Goal: Task Accomplishment & Management: Manage account settings

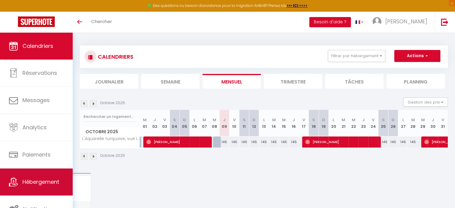
scroll to position [1, 0]
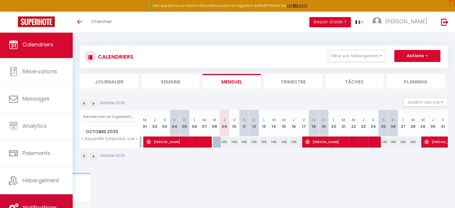
click at [36, 195] on link "Notifications" at bounding box center [36, 207] width 73 height 27
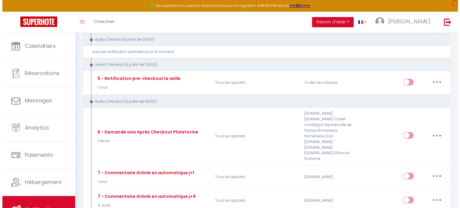
scroll to position [216, 0]
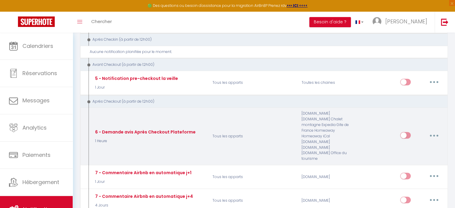
click at [436, 131] on button "button" at bounding box center [434, 136] width 17 height 10
click at [413, 144] on link "Editer" at bounding box center [419, 149] width 44 height 10
type input "6 - Demande avis Après Checkout Plateforme"
select select "5"
select select "1 Heure"
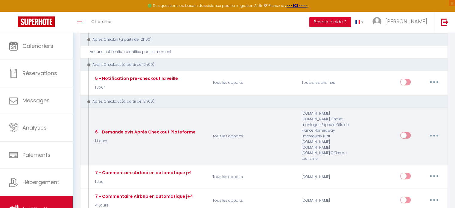
select select "if_booking_is_paid"
checkbox input "true"
checkbox input "false"
radio input "true"
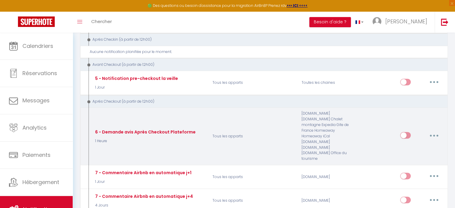
type input "[GUEST:FIRST_NAME], Merci pour votre séjour à [RENTAL:CITY]"
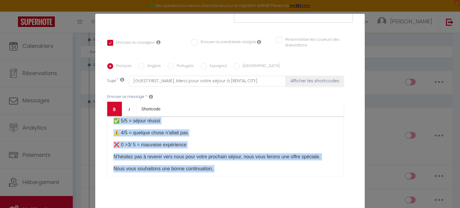
scroll to position [0, 0]
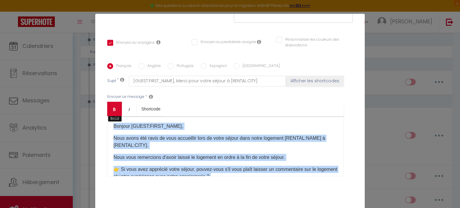
drag, startPoint x: 184, startPoint y: 156, endPoint x: 106, endPoint y: 119, distance: 86.7
click at [107, 119] on div "Bold Italic Shortcode Rich text editor Bonjour [GUEST:FIRST_NAME], Nous avons é…" at bounding box center [225, 139] width 237 height 75
copy div "Bonjour [GUEST:FIRST_NAME], Nous avons été ravis de vous accueillir lors de vot…"
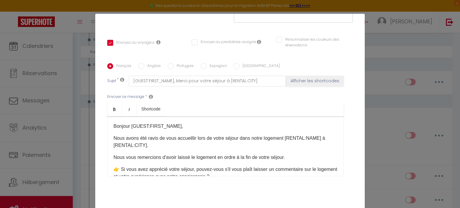
click at [372, 43] on div "Modifier la notification × Titre * 6 - Demande avis Après Checkout Plateforme P…" at bounding box center [230, 104] width 460 height 208
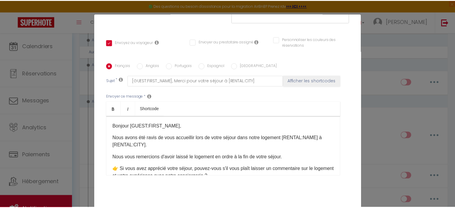
scroll to position [134, 0]
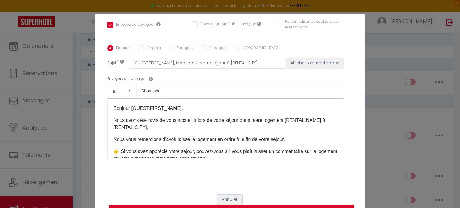
click at [224, 199] on button "Annuler" at bounding box center [229, 200] width 25 height 10
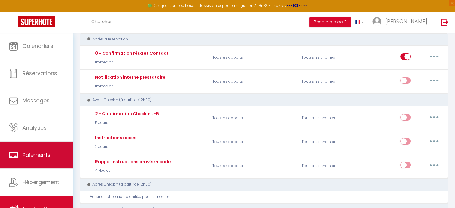
scroll to position [0, 0]
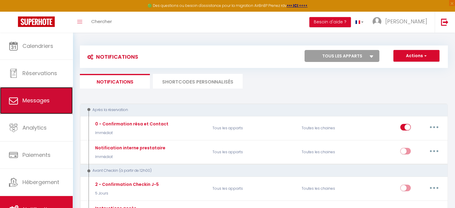
click at [52, 96] on link "Messages" at bounding box center [36, 100] width 73 height 27
select select "message"
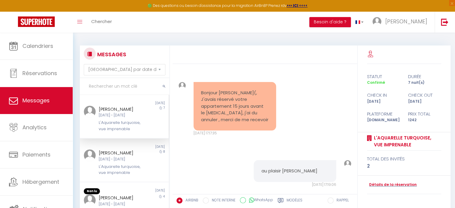
scroll to position [4488, 0]
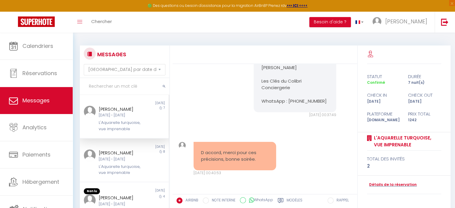
click at [290, 200] on label "Modèles" at bounding box center [295, 201] width 16 height 7
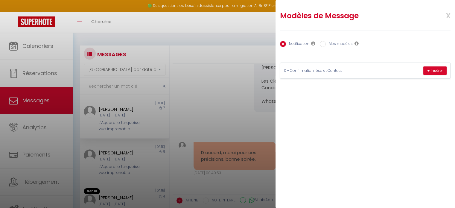
click at [347, 43] on label "Mes modèles" at bounding box center [339, 44] width 27 height 7
click at [326, 43] on input "Mes modèles" at bounding box center [323, 44] width 6 height 6
radio input "true"
radio input "false"
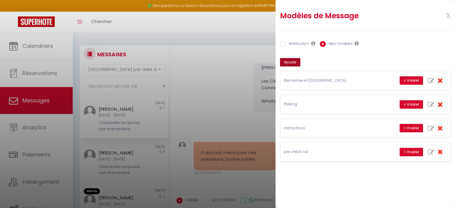
click at [289, 62] on button "Ajouter" at bounding box center [290, 62] width 20 height 8
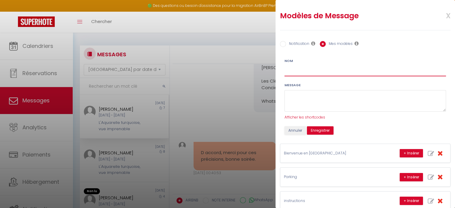
click at [298, 70] on input "Nom" at bounding box center [366, 71] width 162 height 11
type input "CHECKOUT"
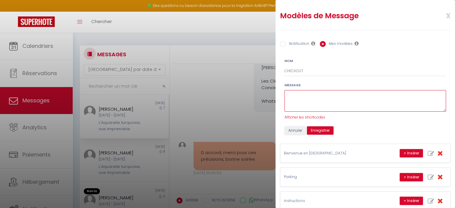
click at [296, 96] on textarea at bounding box center [366, 101] width 162 height 22
paste textarea "Bonjour [GUEST:FIRST_NAME], Nous avons été ravis de vous accueillir lors de vot…"
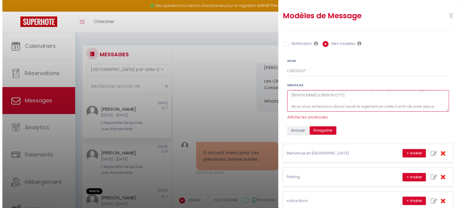
scroll to position [0, 0]
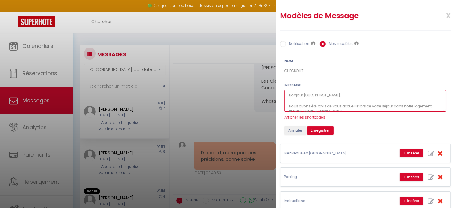
type textarea "Bonjour [GUEST:FIRST_NAME], Nous avons été ravis de vous accueillir lors de vot…"
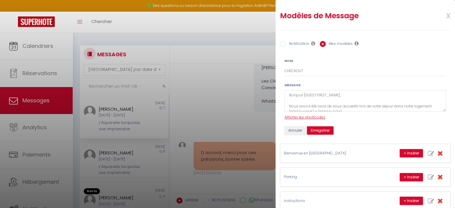
click at [323, 116] on span "Afficher les shortcodes" at bounding box center [305, 117] width 41 height 5
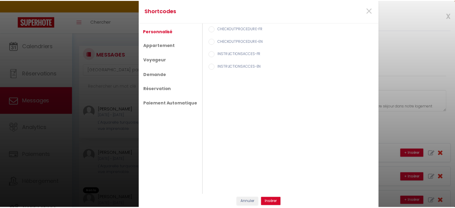
scroll to position [4434, 0]
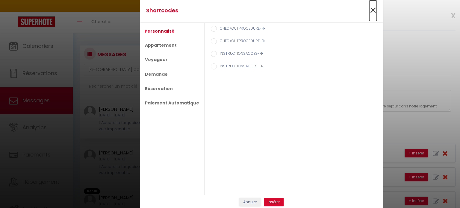
click at [370, 10] on span "×" at bounding box center [372, 10] width 7 height 18
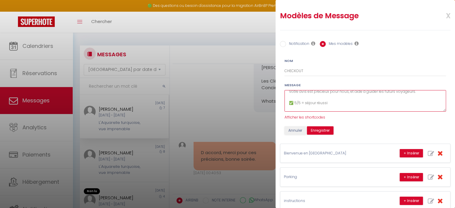
scroll to position [72, 0]
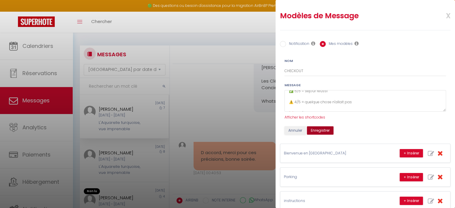
click at [319, 132] on button "Enregistrer" at bounding box center [320, 130] width 27 height 8
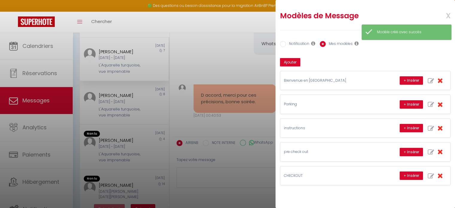
scroll to position [73, 0]
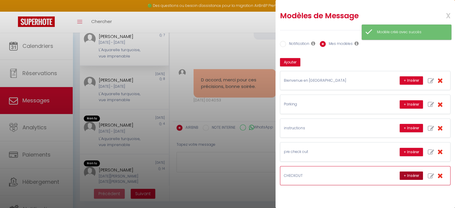
click at [409, 173] on button "+ Insérer" at bounding box center [411, 176] width 23 height 8
type textarea "Bonjour Marie Line, Nous avons été ravis de vous accueillir lors de votre séjou…"
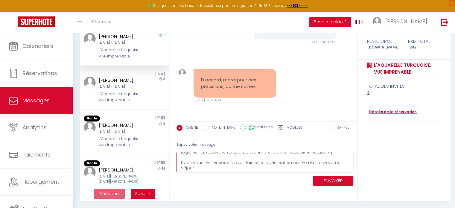
scroll to position [23, 0]
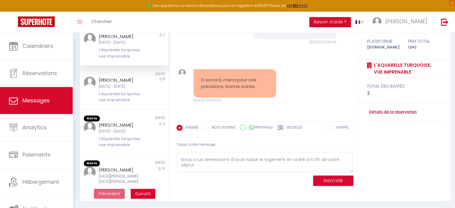
click at [326, 178] on button "ENVOYER" at bounding box center [333, 181] width 40 height 10
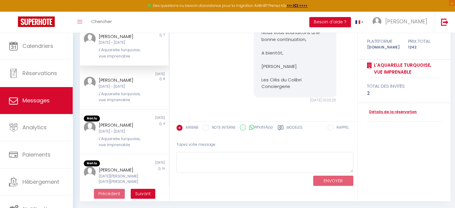
scroll to position [4843, 0]
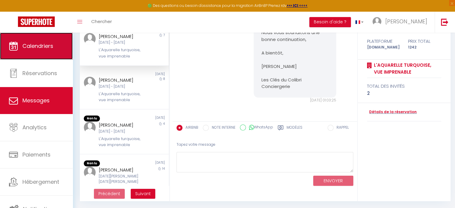
click at [18, 48] on link "Calendriers" at bounding box center [36, 46] width 73 height 27
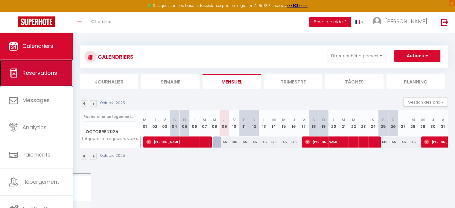
click at [38, 67] on link "Réservations" at bounding box center [36, 73] width 73 height 27
select select "not_cancelled"
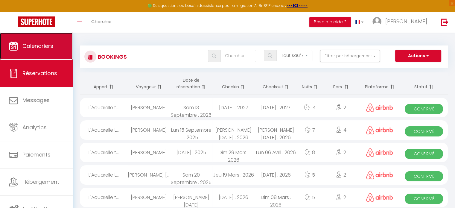
click at [50, 52] on link "Calendriers" at bounding box center [36, 46] width 73 height 27
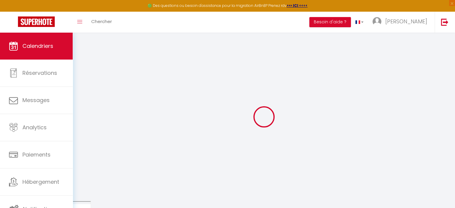
select select
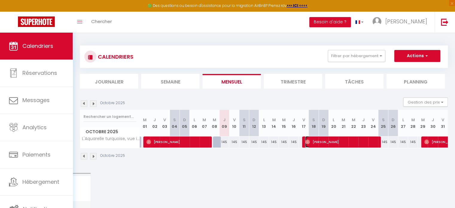
click at [308, 144] on span "[PERSON_NAME]" at bounding box center [341, 141] width 72 height 11
select select "OK"
select select "1"
select select "0"
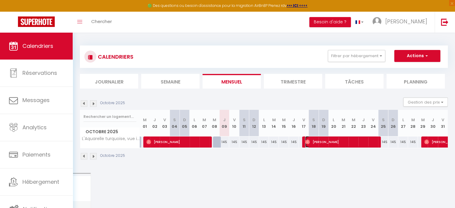
select select "1"
select select
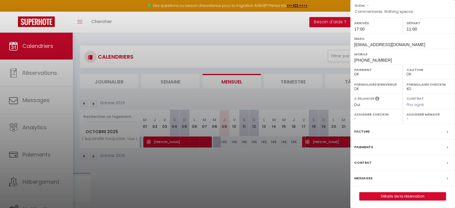
scroll to position [76, 0]
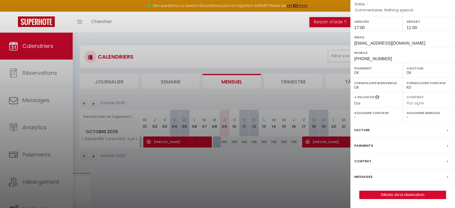
click at [357, 88] on select "OK KO" at bounding box center [377, 87] width 45 height 5
click at [289, 172] on div at bounding box center [227, 104] width 455 height 208
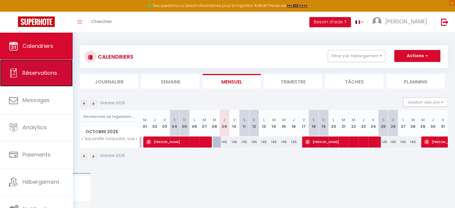
click at [44, 79] on link "Réservations" at bounding box center [36, 73] width 73 height 27
select select "not_cancelled"
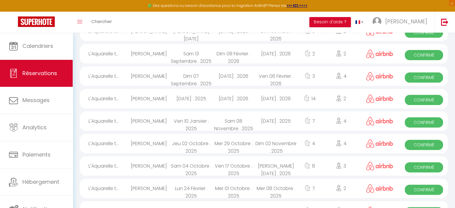
scroll to position [166, 0]
click at [155, 165] on div "[PERSON_NAME]" at bounding box center [149, 166] width 42 height 19
select select "OK"
select select "1"
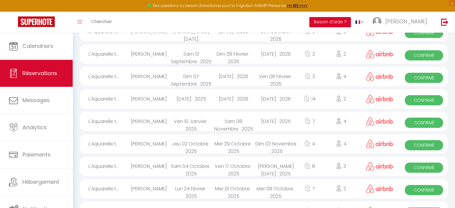
select select "0"
select select "1"
select select
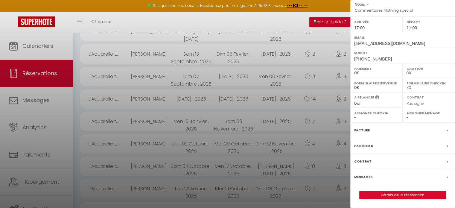
scroll to position [76, 0]
click at [366, 194] on link "Détails de la réservation" at bounding box center [403, 195] width 86 height 8
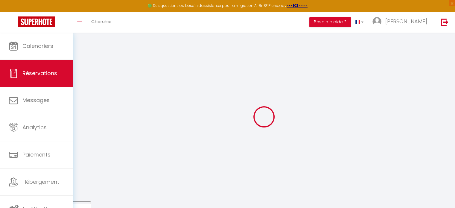
type input "[PERSON_NAME]"
type input "Klemkow"
type input "[EMAIL_ADDRESS][DOMAIN_NAME]"
type input "[PHONE_NUMBER]"
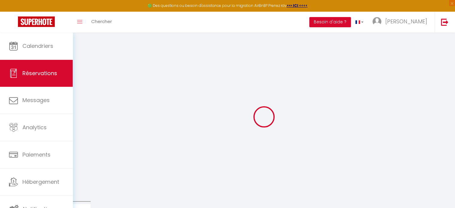
type input "[PHONE_NUMBER]"
select select
type input "181.04"
select select "76034"
select select "1"
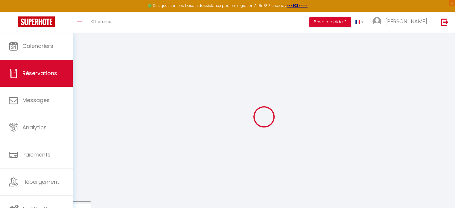
select select
type input "2"
type input "1"
select select "12"
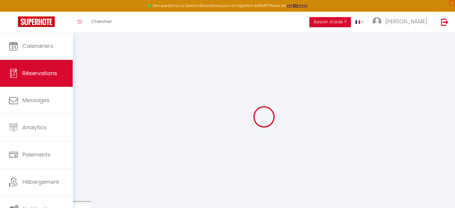
select select
type input "1146.96"
checkbox input "false"
type input "0"
select select "1"
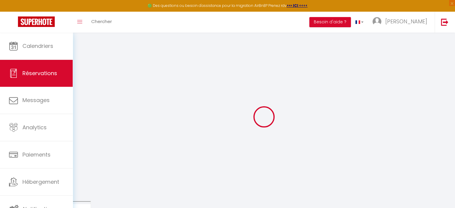
type input "0"
select select
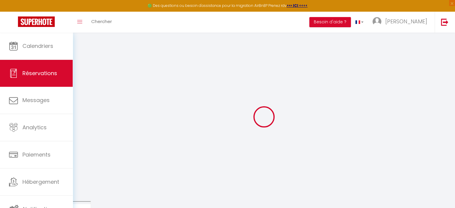
select select
select select "15"
checkbox input "false"
select select
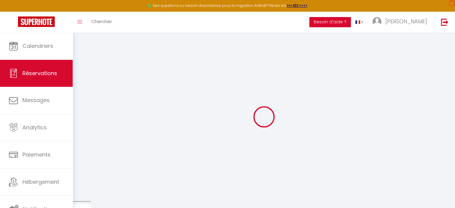
select select
checkbox input "false"
select select
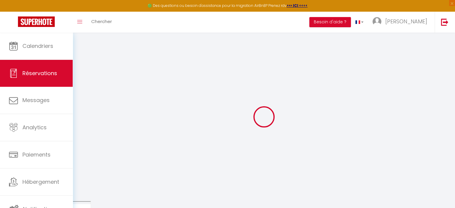
checkbox input "false"
type particulières0 "Nothing special"
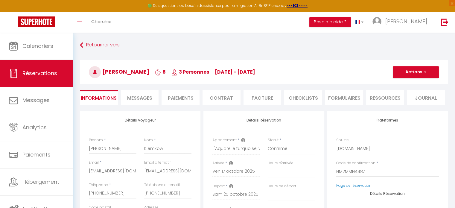
select select
type input "60"
type input "38.23"
select select
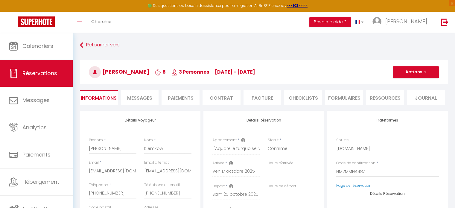
checkbox input "false"
select select
checkbox input "false"
select select "17:00"
select select "11:00"
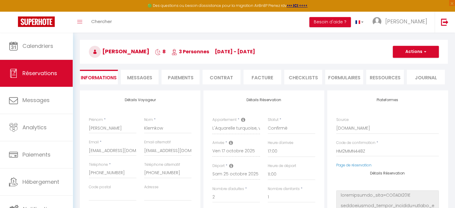
scroll to position [20, 0]
click at [131, 77] on span "Messages" at bounding box center [139, 78] width 25 height 7
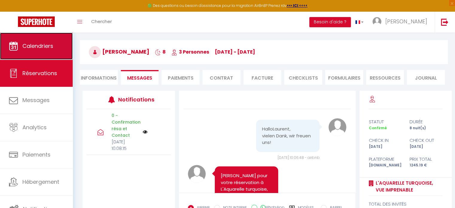
click at [43, 56] on link "Calendriers" at bounding box center [36, 46] width 73 height 27
